Goal: Navigation & Orientation: Find specific page/section

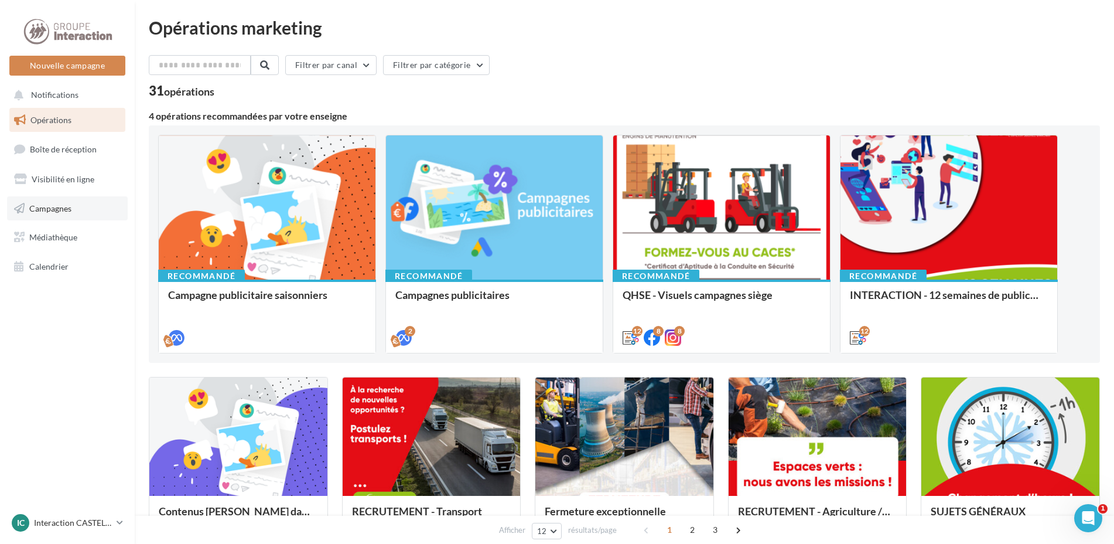
click at [44, 213] on link "Campagnes" at bounding box center [67, 208] width 121 height 25
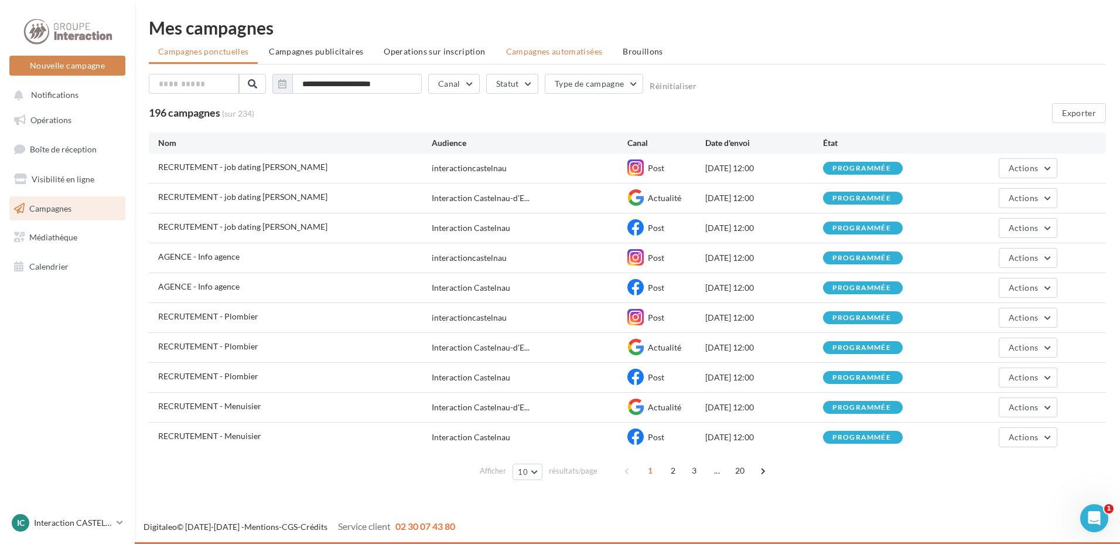
click at [581, 50] on span "Campagnes automatisées" at bounding box center [554, 51] width 97 height 10
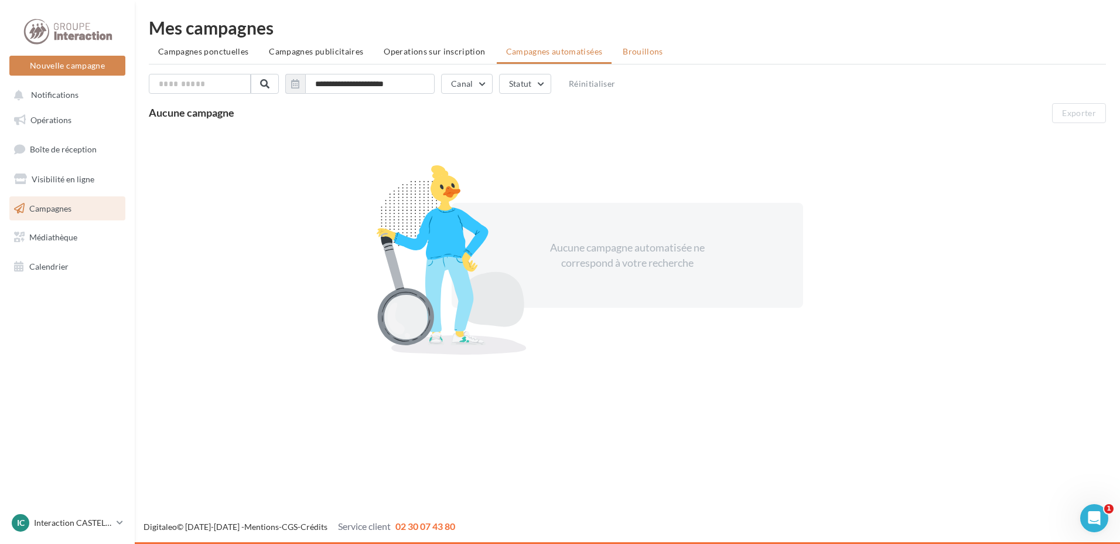
click at [624, 53] on span "Brouillons" at bounding box center [643, 51] width 40 height 10
